Goal: Navigation & Orientation: Find specific page/section

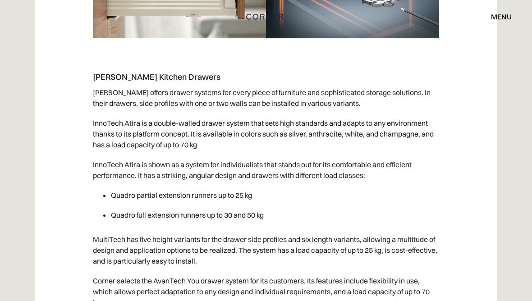
scroll to position [11437, 0]
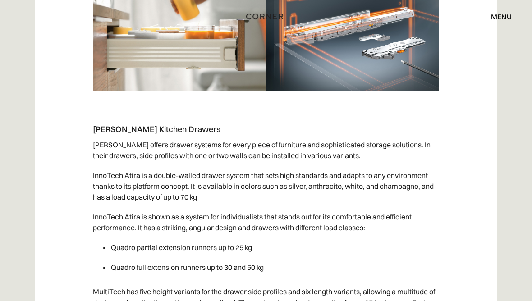
click at [508, 16] on div "menu" at bounding box center [501, 16] width 21 height 7
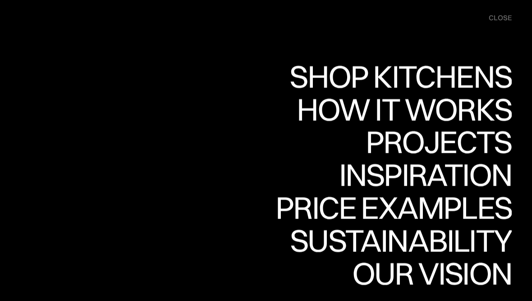
click at [426, 144] on div "Projects" at bounding box center [439, 142] width 146 height 32
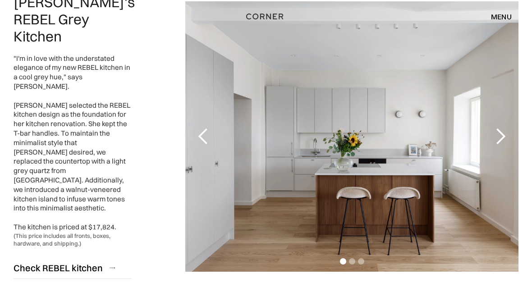
scroll to position [140, 0]
click at [498, 135] on div "next slide" at bounding box center [500, 136] width 18 height 18
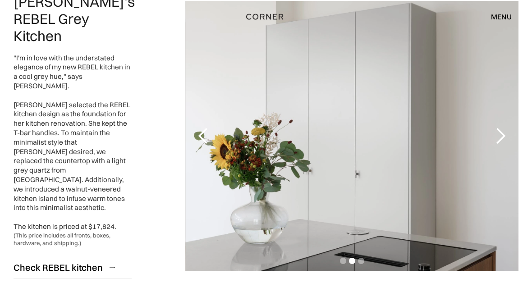
click at [492, 128] on div "next slide" at bounding box center [500, 136] width 18 height 18
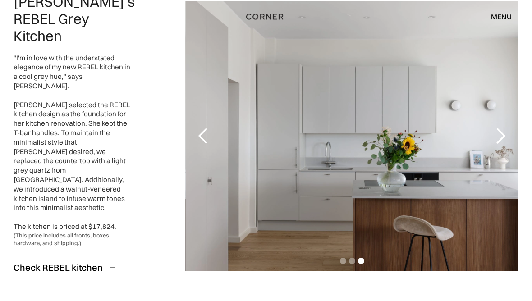
click at [496, 128] on div "next slide" at bounding box center [500, 136] width 18 height 18
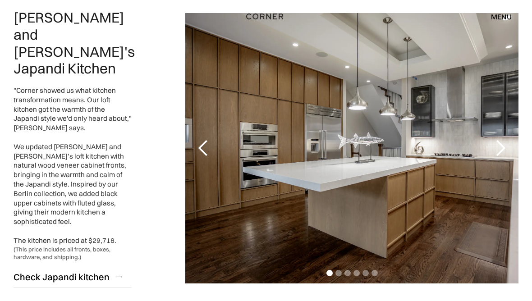
scroll to position [462, 0]
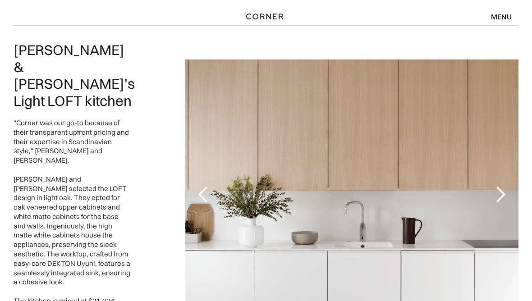
click at [502, 186] on div "next slide" at bounding box center [500, 195] width 18 height 18
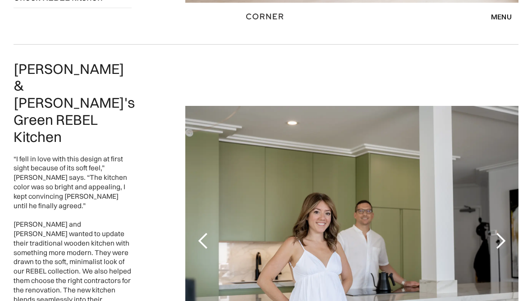
scroll to position [1757, 0]
click at [498, 232] on div "next slide" at bounding box center [500, 241] width 18 height 18
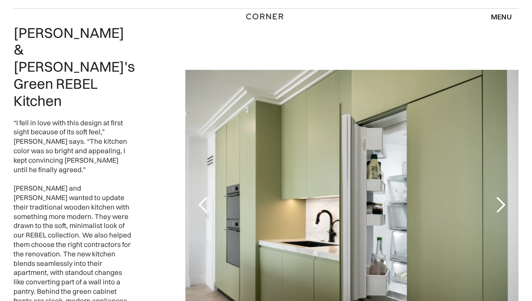
scroll to position [1773, 0]
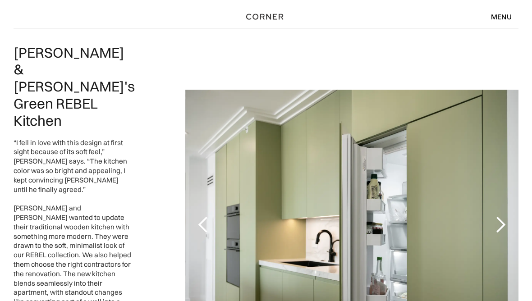
click at [501, 18] on div "menu" at bounding box center [501, 16] width 21 height 7
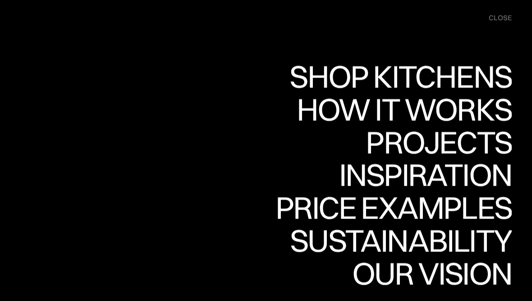
click at [449, 177] on div "Inspiration" at bounding box center [418, 175] width 185 height 32
